Goal: Find specific page/section: Find specific page/section

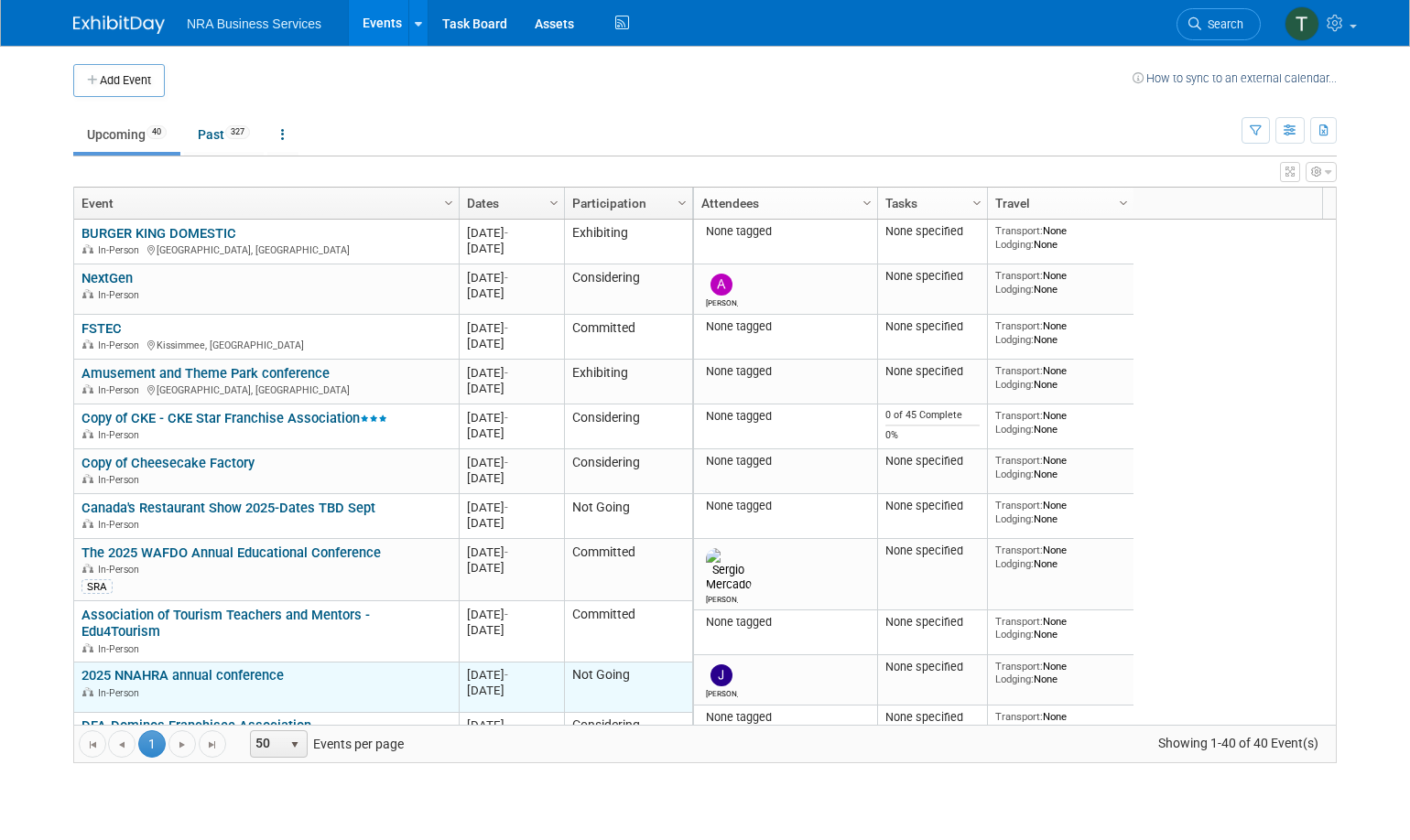
scroll to position [330, 0]
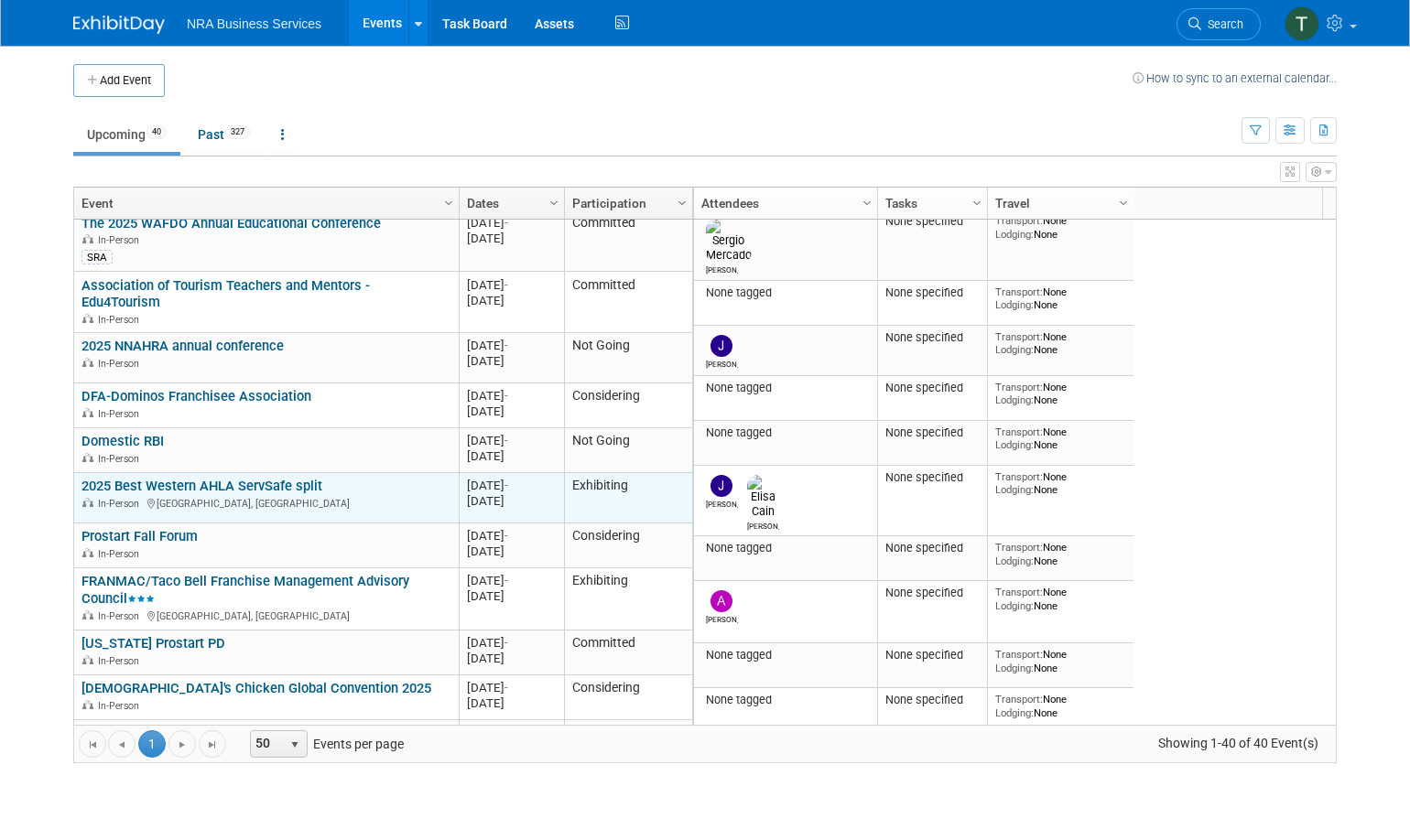
click at [205, 478] on link "2025 Best Western AHLA ServSafe split" at bounding box center [201, 486] width 241 height 17
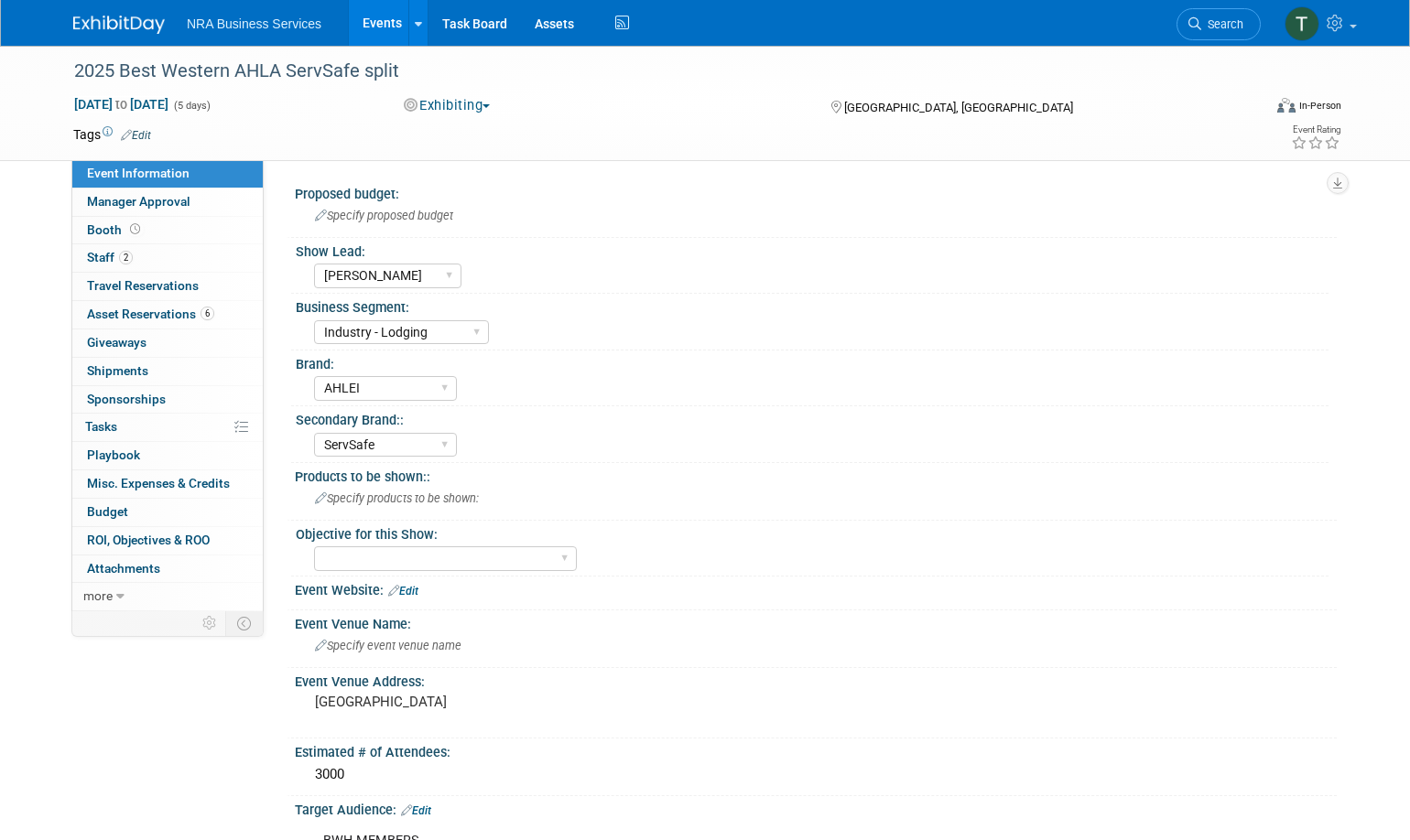
select select "[PERSON_NAME]"
select select "Industry - Lodging"
select select "AHLEI"
select select "ServSafe"
